Goal: Task Accomplishment & Management: Manage account settings

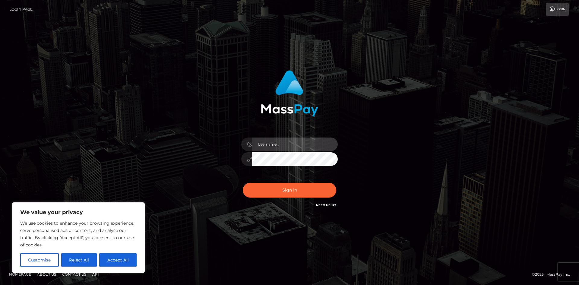
click at [278, 145] on input "text" at bounding box center [295, 144] width 86 height 14
click at [381, 179] on div "Sign in" at bounding box center [290, 142] width 344 height 153
click at [291, 142] on input "text" at bounding box center [295, 144] width 86 height 14
type input "lilyoowo"
click at [114, 259] on button "Accept All" at bounding box center [117, 259] width 37 height 13
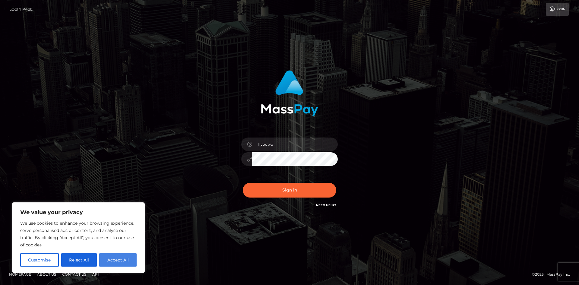
checkbox input "true"
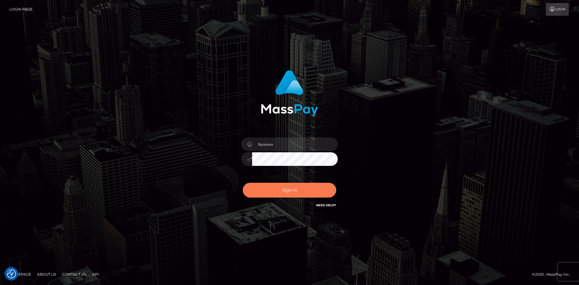
click at [284, 189] on button "Sign in" at bounding box center [289, 190] width 93 height 15
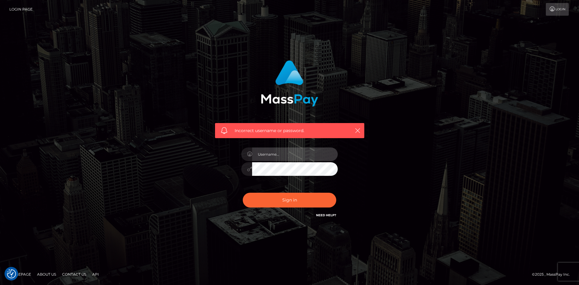
click at [269, 154] on input "text" at bounding box center [295, 154] width 86 height 14
type input "lilyoowo"
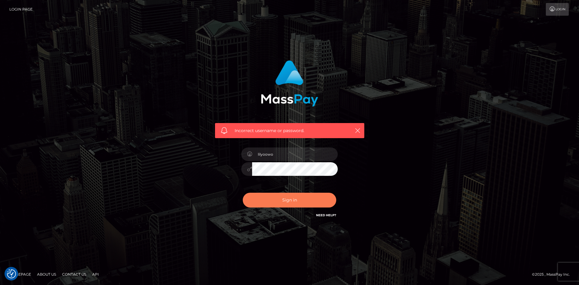
click at [291, 197] on button "Sign in" at bounding box center [289, 200] width 93 height 15
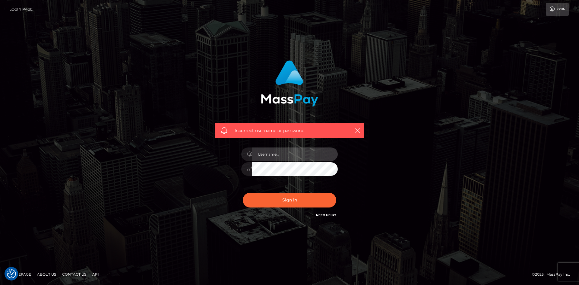
click at [302, 159] on input "text" at bounding box center [295, 154] width 86 height 14
click at [284, 153] on input "text" at bounding box center [295, 154] width 86 height 14
click at [270, 155] on input "text" at bounding box center [295, 154] width 86 height 14
click at [172, 202] on div "Incorrect username or password." at bounding box center [290, 142] width 344 height 173
click at [289, 156] on input "text" at bounding box center [295, 154] width 86 height 14
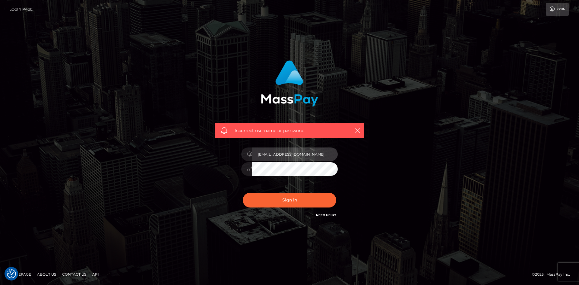
type input "imasquidowo@gmail.com"
click at [243, 193] on button "Sign in" at bounding box center [289, 200] width 93 height 15
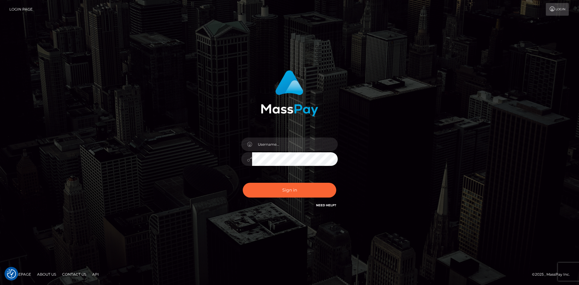
click at [557, 8] on link "Login" at bounding box center [556, 9] width 23 height 13
checkbox input "true"
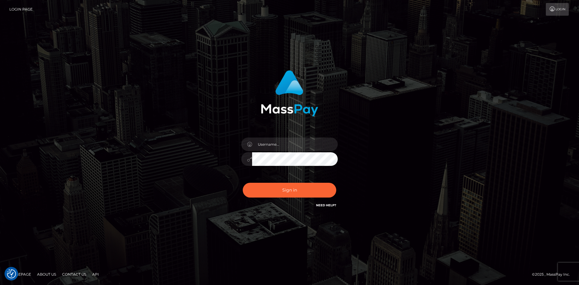
click at [20, 8] on link "Login Page" at bounding box center [20, 9] width 23 height 13
